Goal: Find specific page/section: Find specific page/section

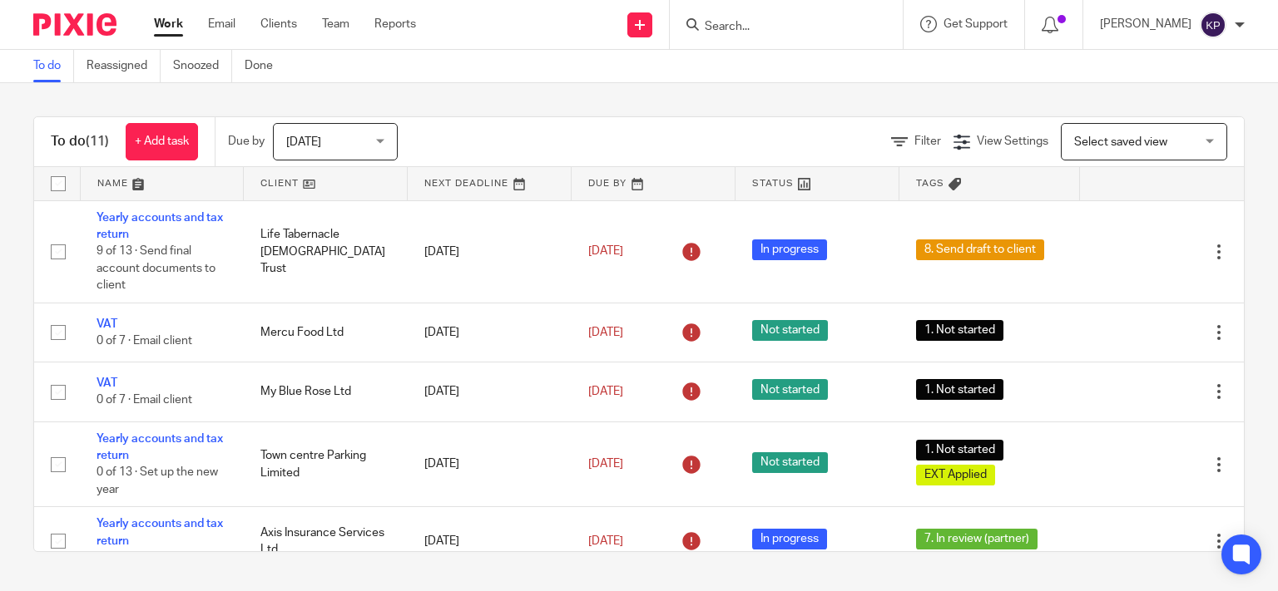
click at [829, 31] on input "Search" at bounding box center [778, 27] width 150 height 15
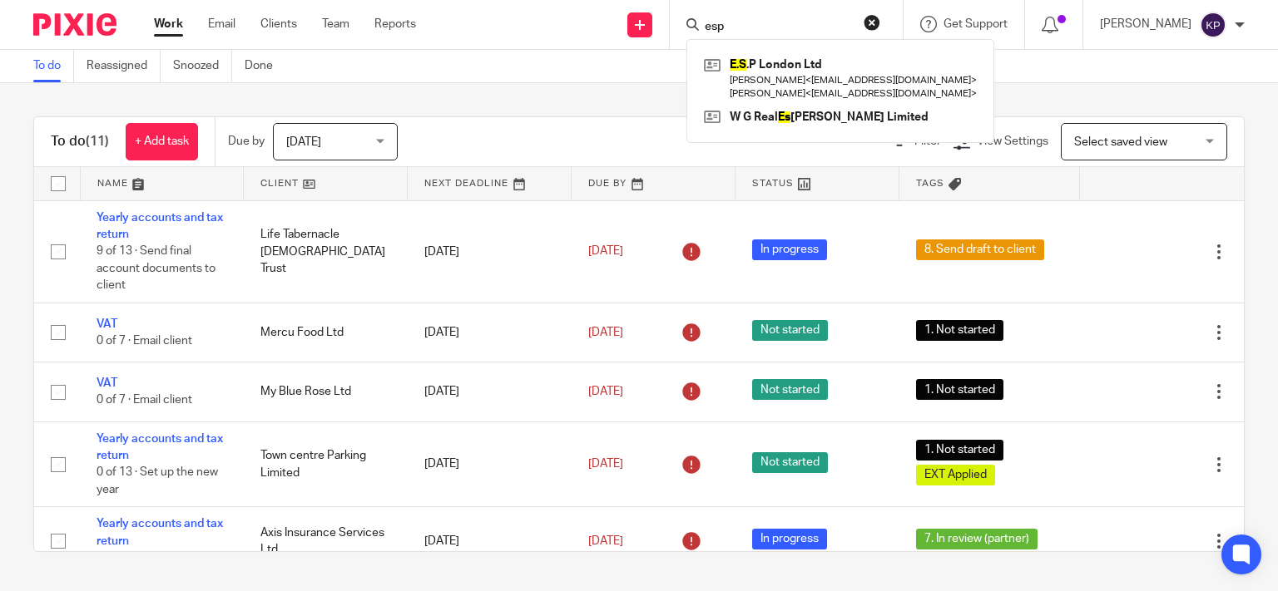
type input "esp"
click button "submit" at bounding box center [0, 0] width 0 height 0
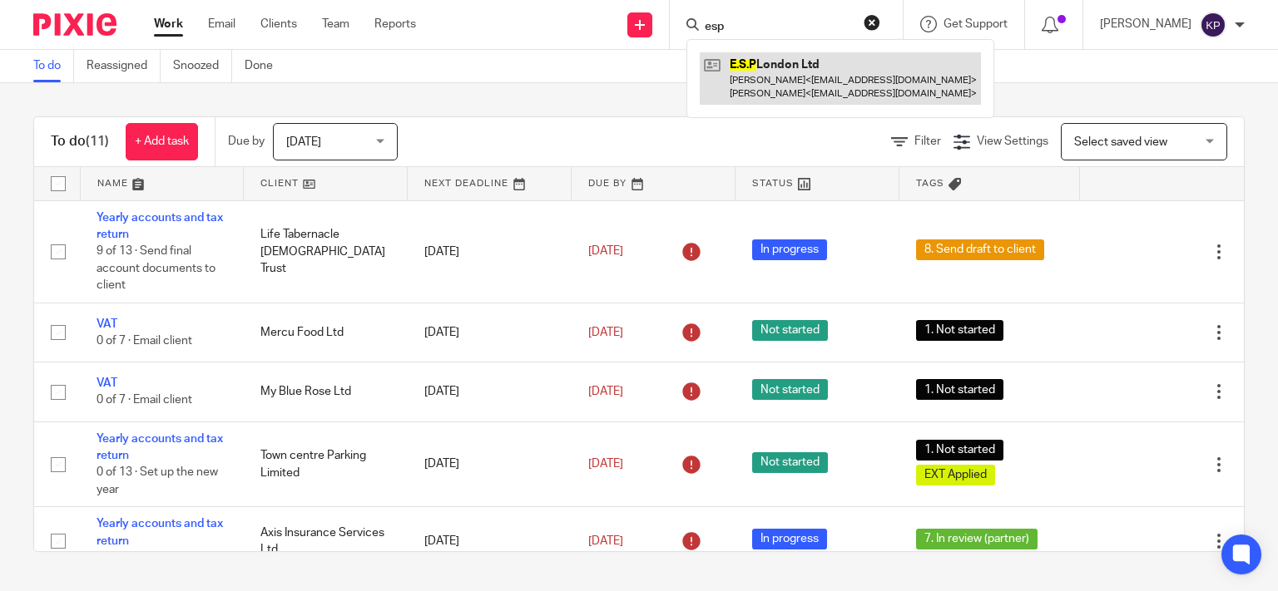
click at [818, 69] on link at bounding box center [839, 78] width 281 height 52
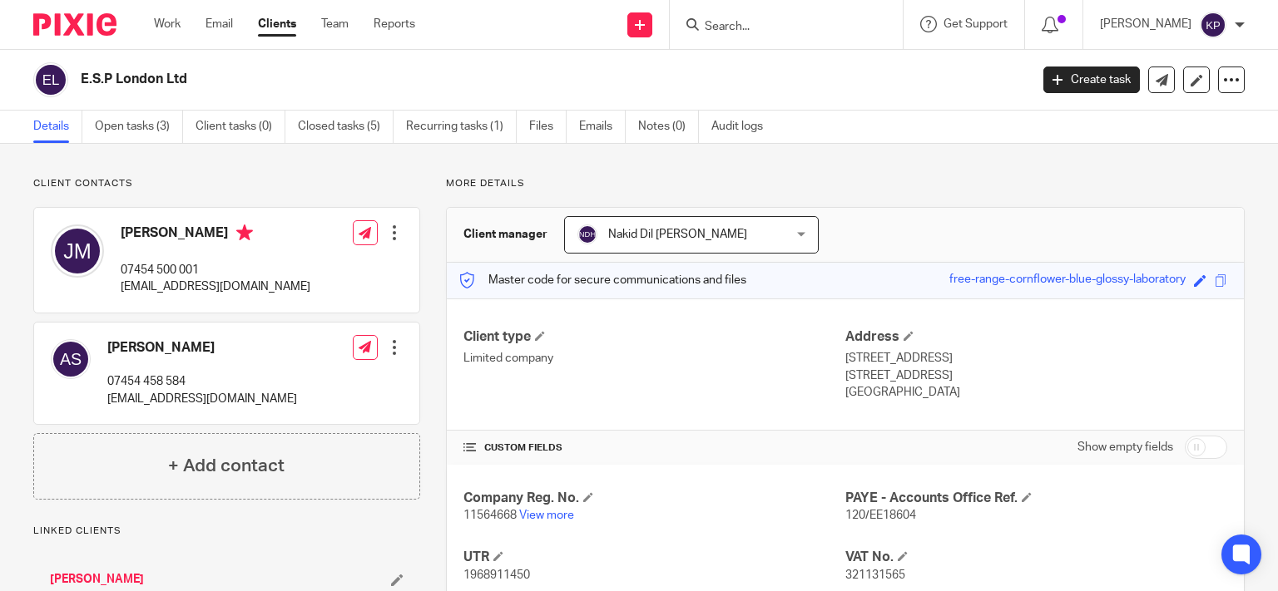
click at [784, 179] on p "More details" at bounding box center [845, 183] width 798 height 13
